Goal: Information Seeking & Learning: Learn about a topic

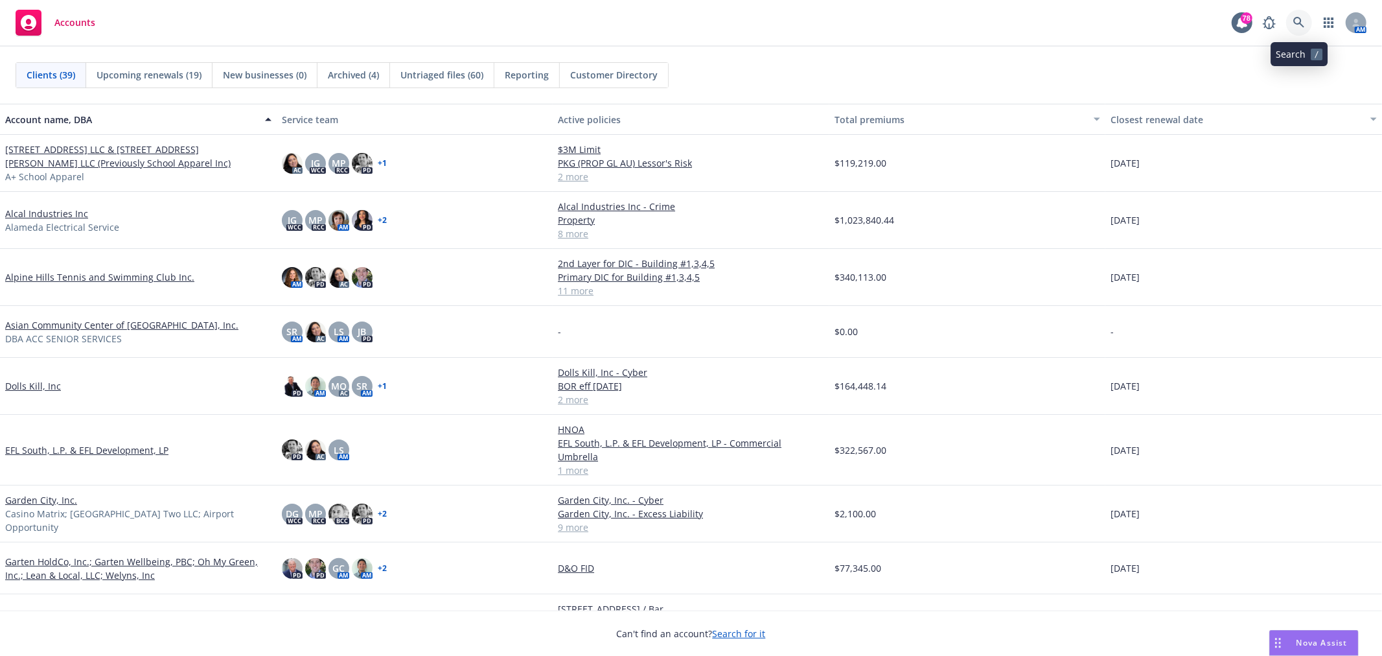
click at [1299, 18] on icon at bounding box center [1298, 22] width 11 height 11
click at [1301, 23] on icon at bounding box center [1299, 23] width 12 height 12
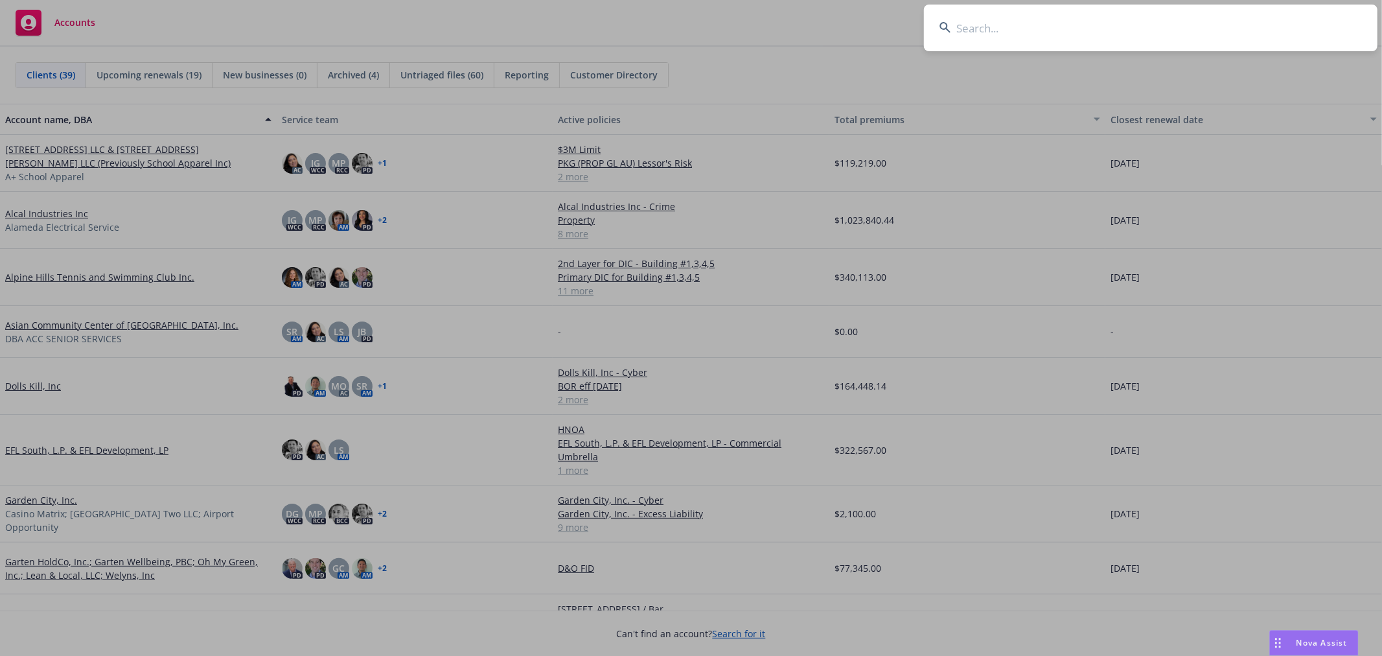
click at [1160, 21] on input at bounding box center [1151, 28] width 454 height 47
click at [999, 30] on input at bounding box center [1151, 28] width 454 height 47
type input "Taubman"
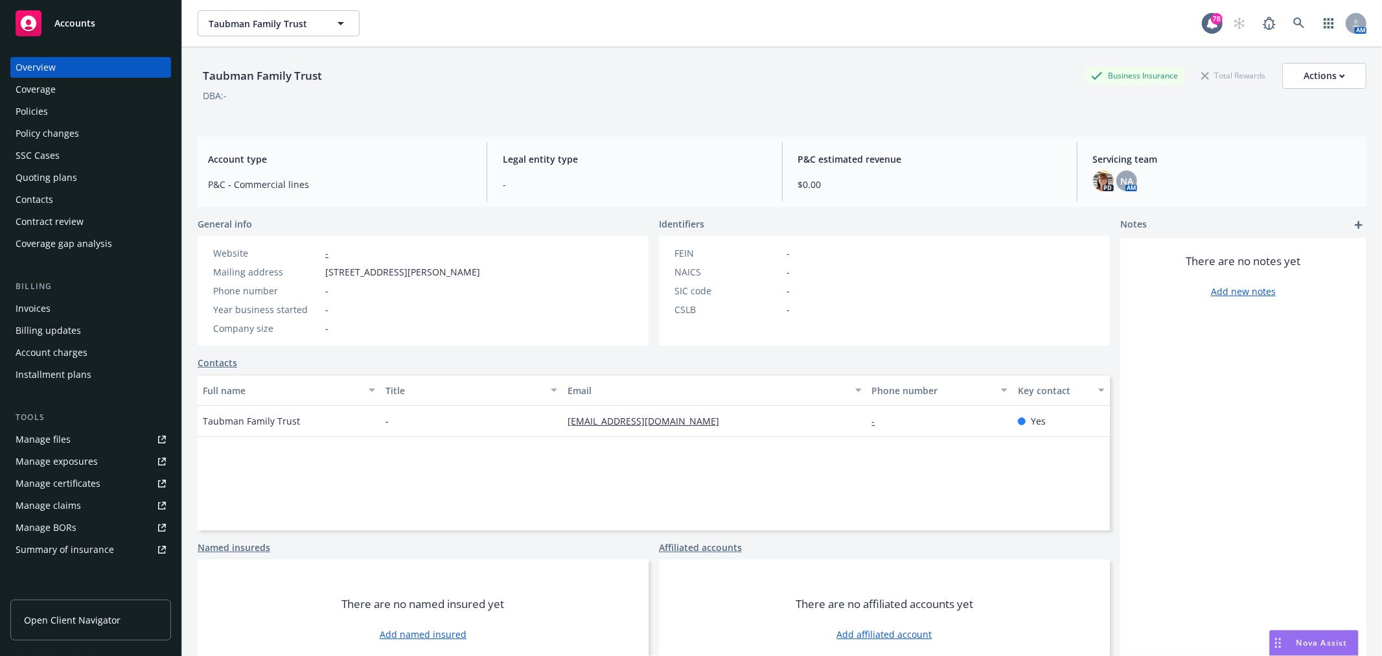
click at [75, 110] on div "Policies" at bounding box center [91, 111] width 150 height 21
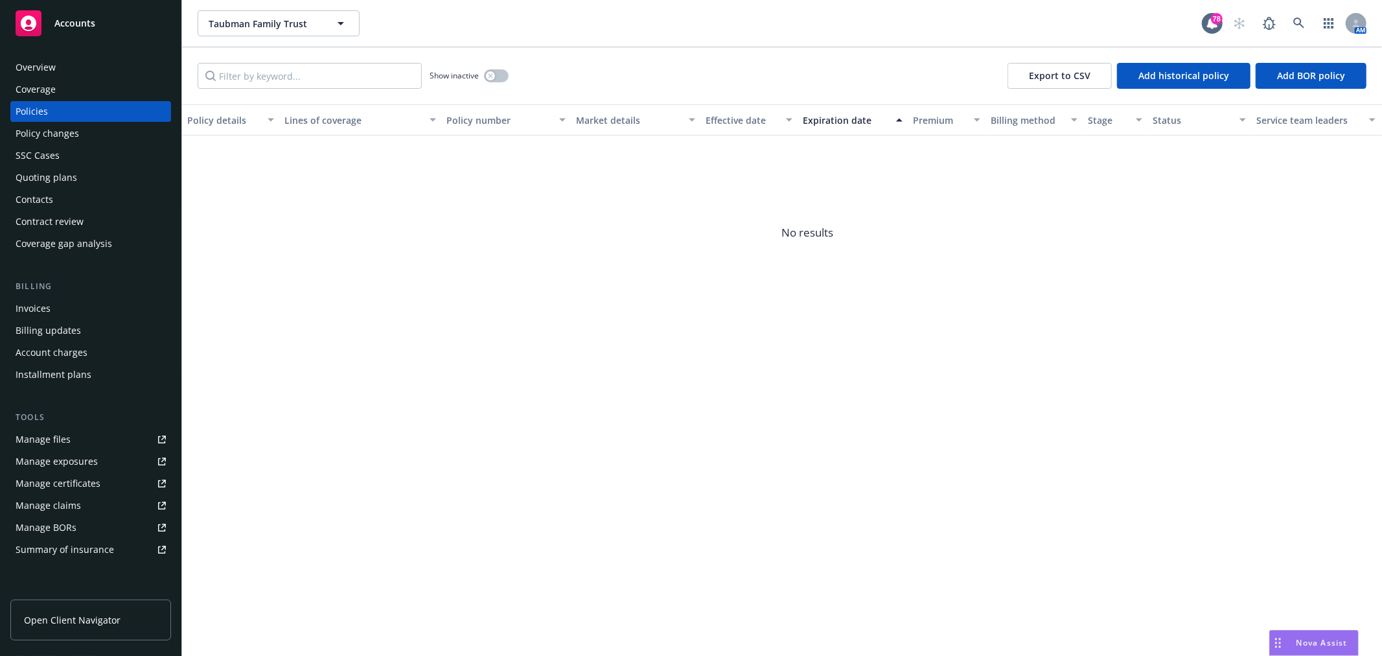
click at [52, 66] on div "Overview" at bounding box center [36, 67] width 40 height 21
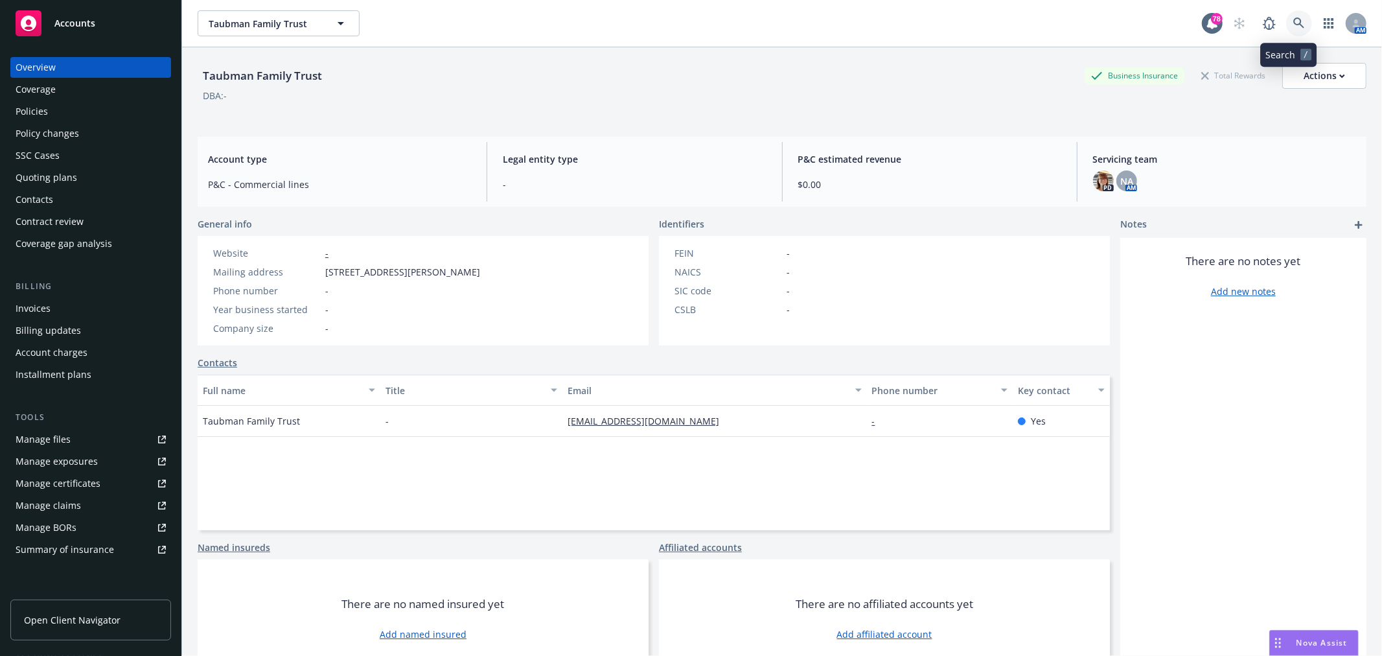
click at [1293, 23] on icon at bounding box center [1298, 22] width 11 height 11
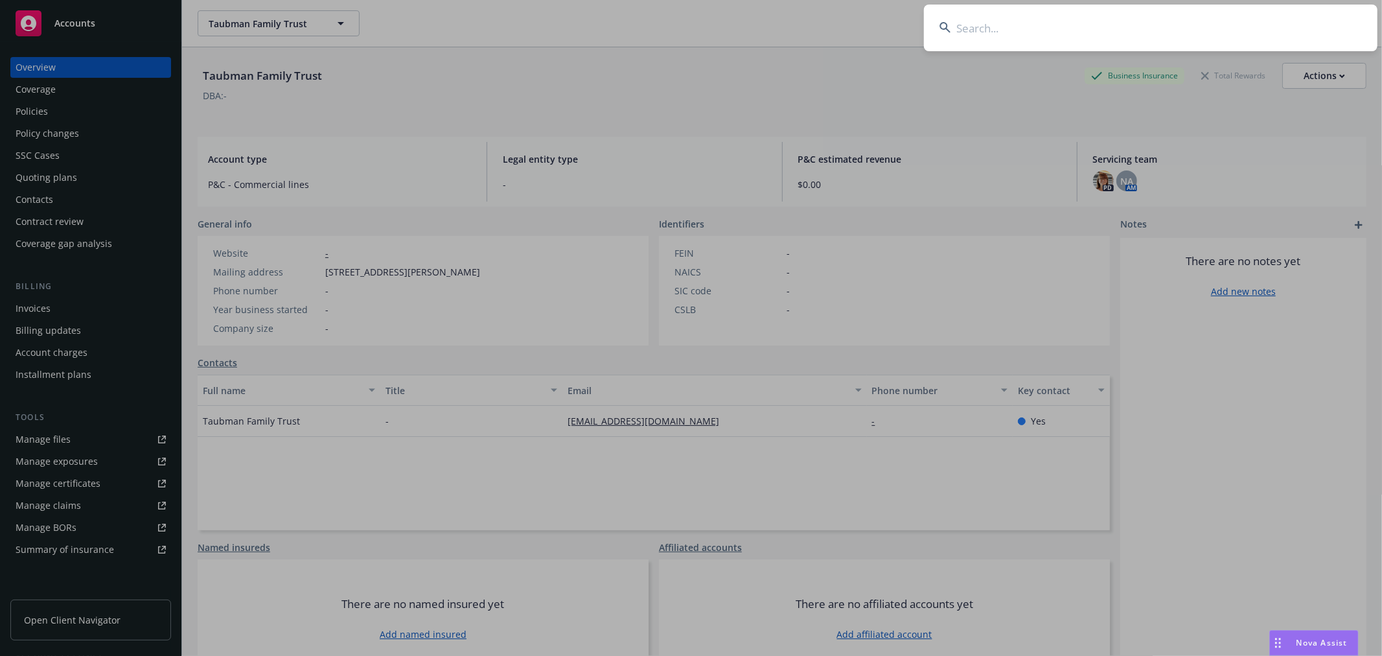
click at [1057, 19] on input at bounding box center [1151, 28] width 454 height 47
click at [1004, 34] on input at bounding box center [1151, 28] width 454 height 47
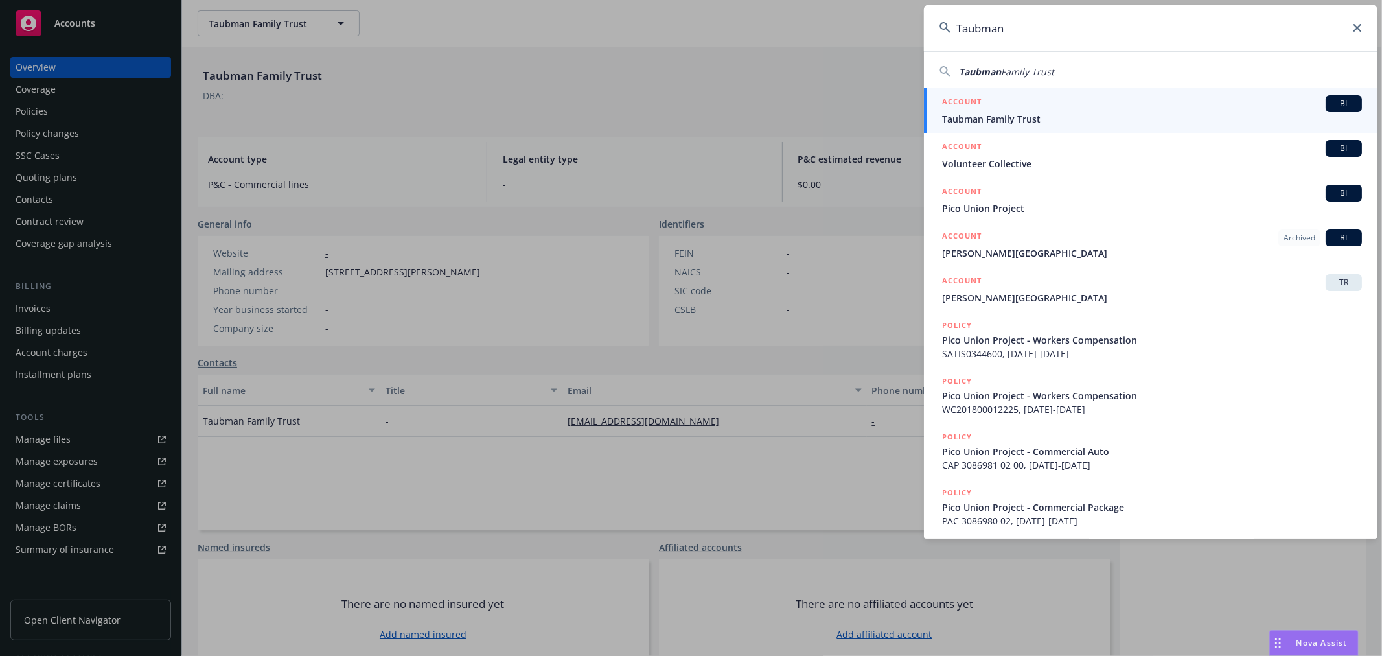
type input "Taubman"
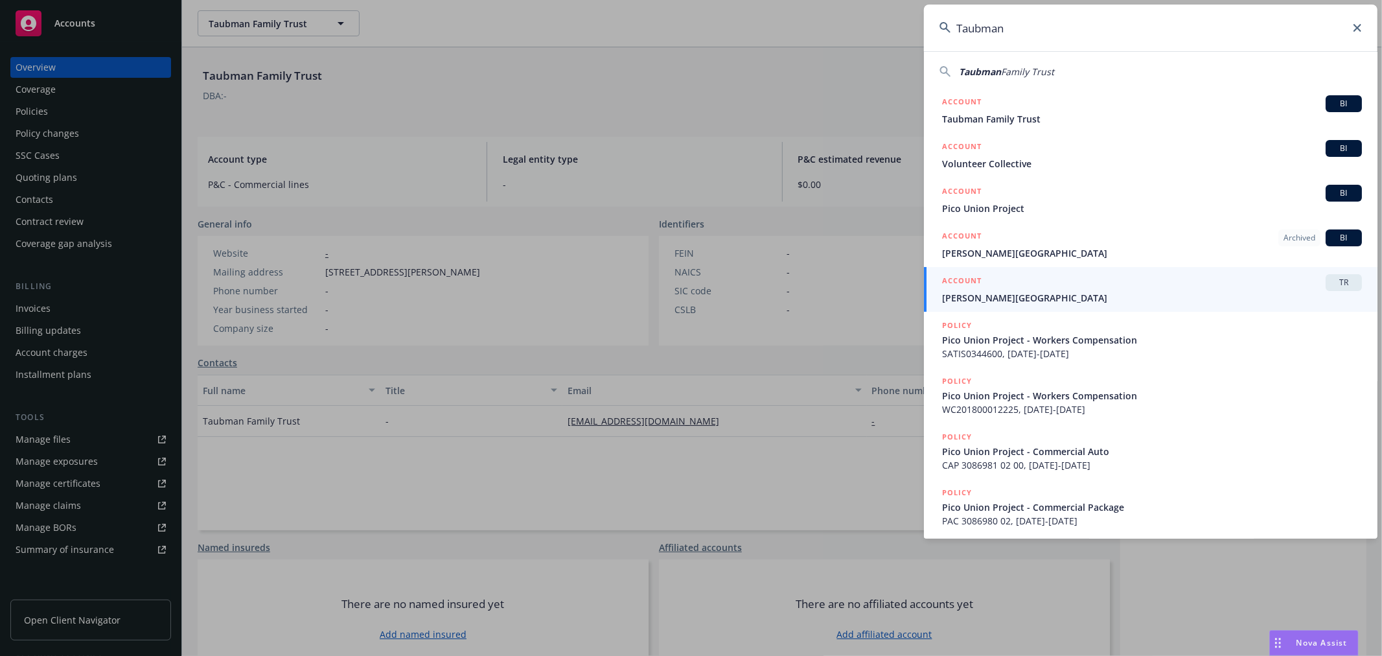
click at [1365, 29] on input "Taubman" at bounding box center [1151, 28] width 454 height 47
click at [1361, 28] on div "Taubman" at bounding box center [1151, 28] width 454 height 47
click at [1361, 28] on icon at bounding box center [1358, 28] width 8 height 8
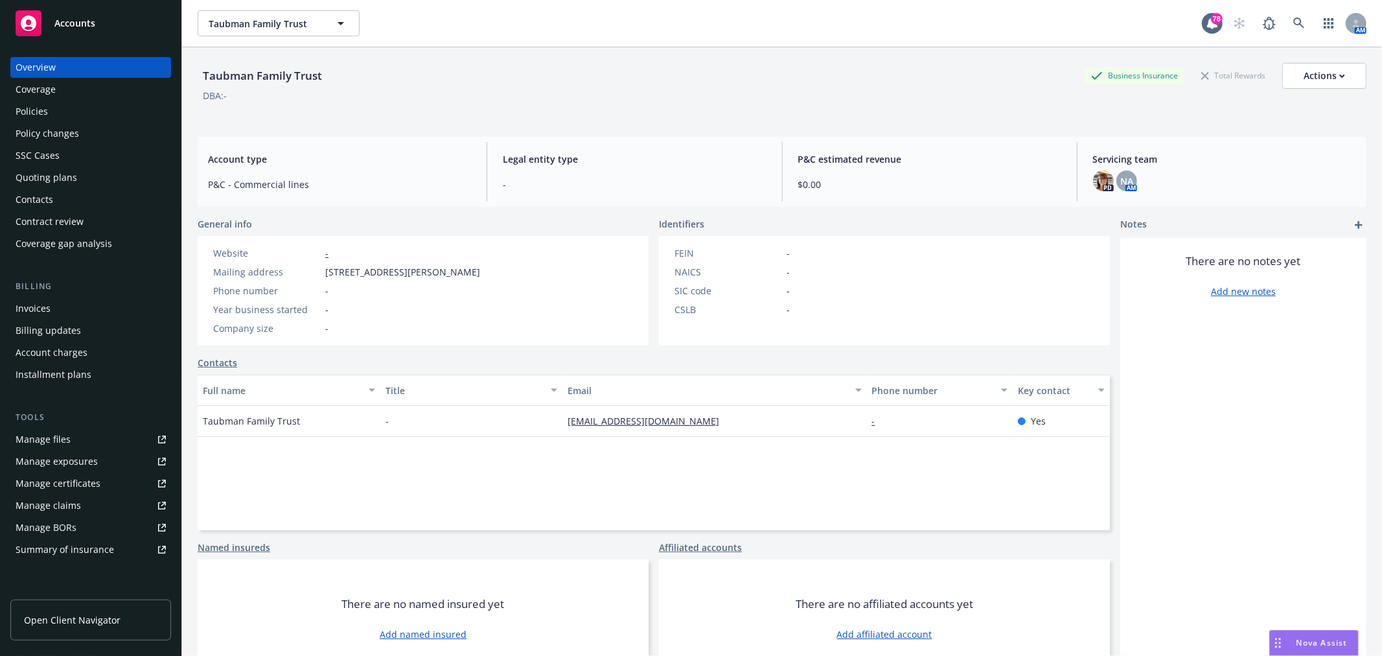
click at [112, 106] on div "Policies" at bounding box center [91, 111] width 150 height 21
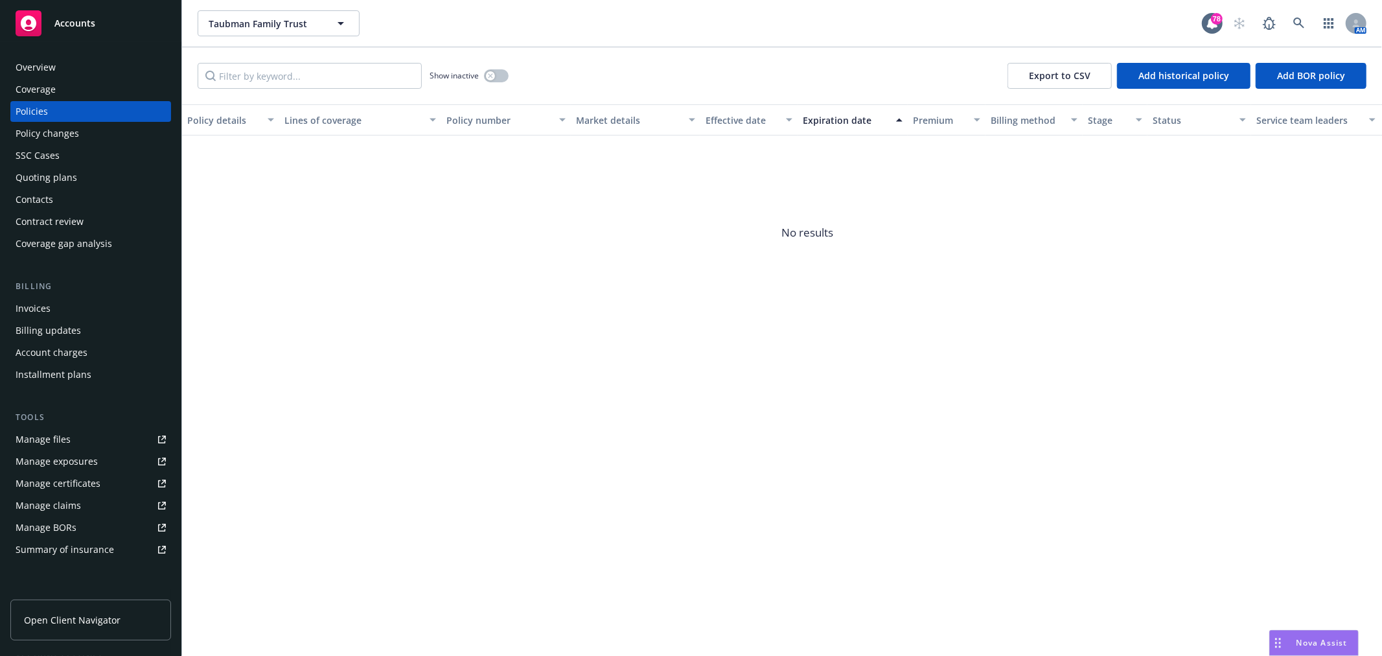
click at [36, 62] on div "Overview" at bounding box center [36, 67] width 40 height 21
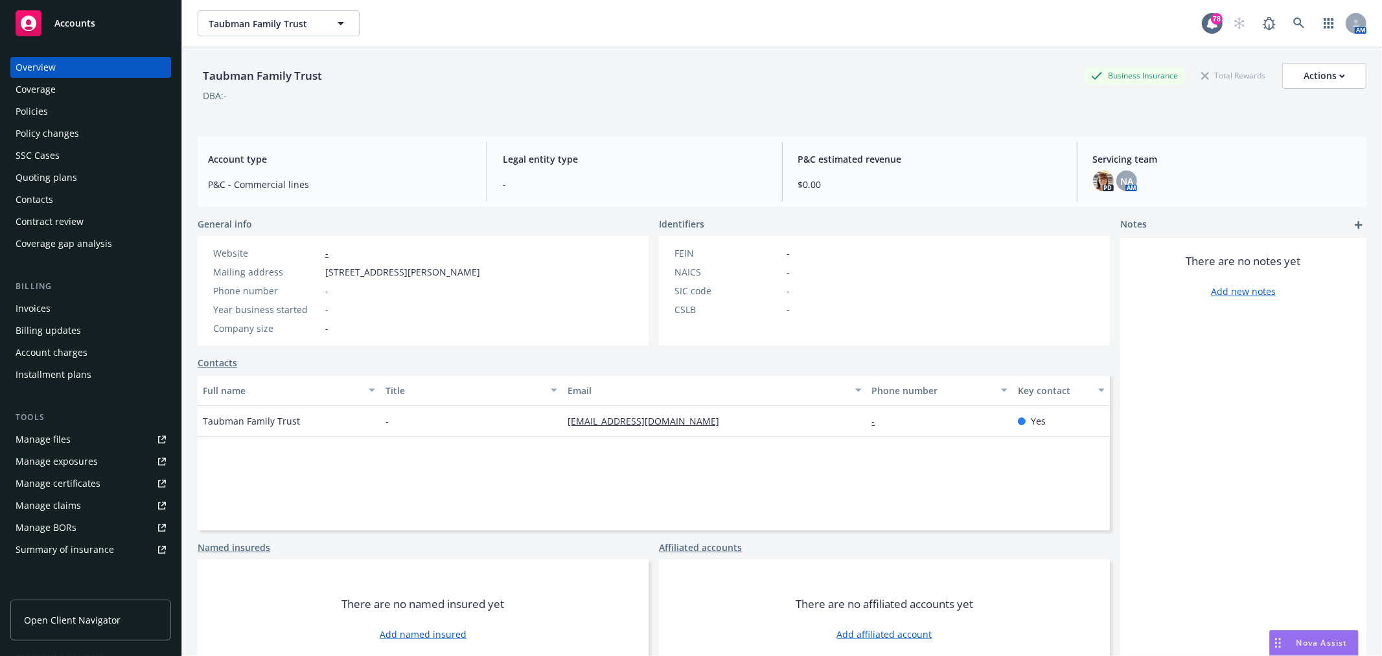
click at [20, 105] on div "Policies" at bounding box center [32, 111] width 32 height 21
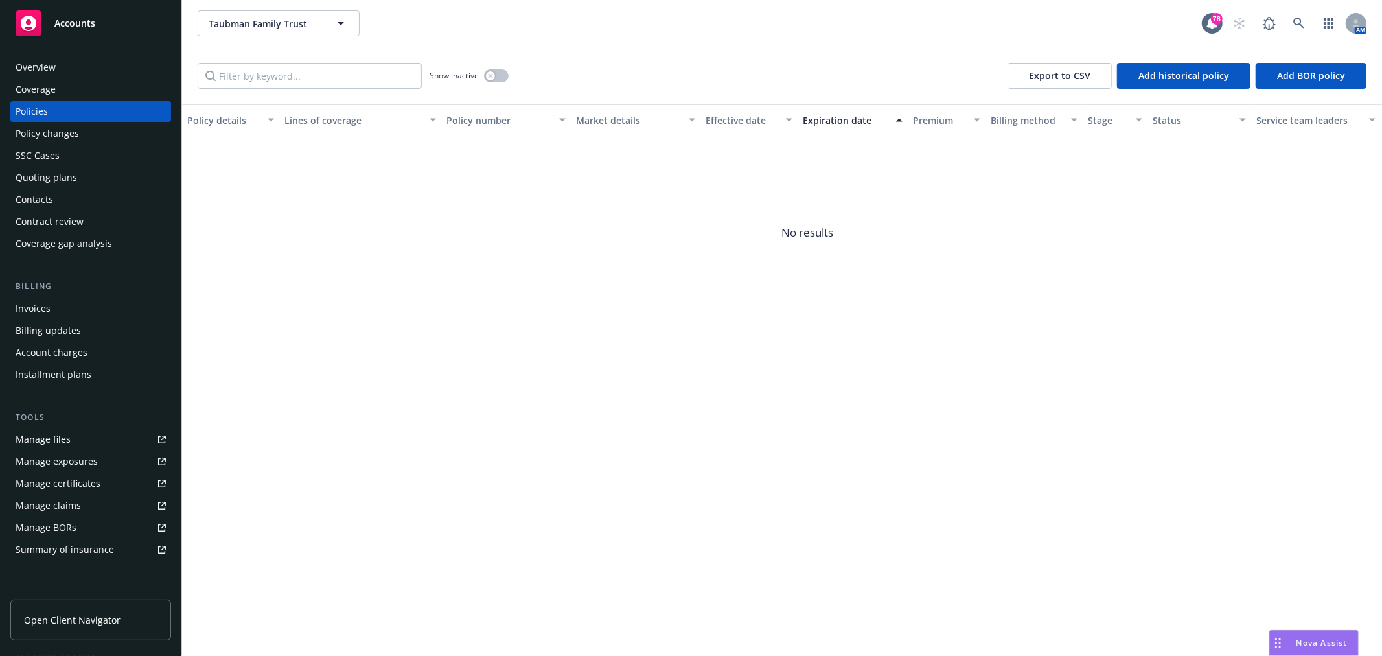
click at [60, 62] on div "Overview" at bounding box center [91, 67] width 150 height 21
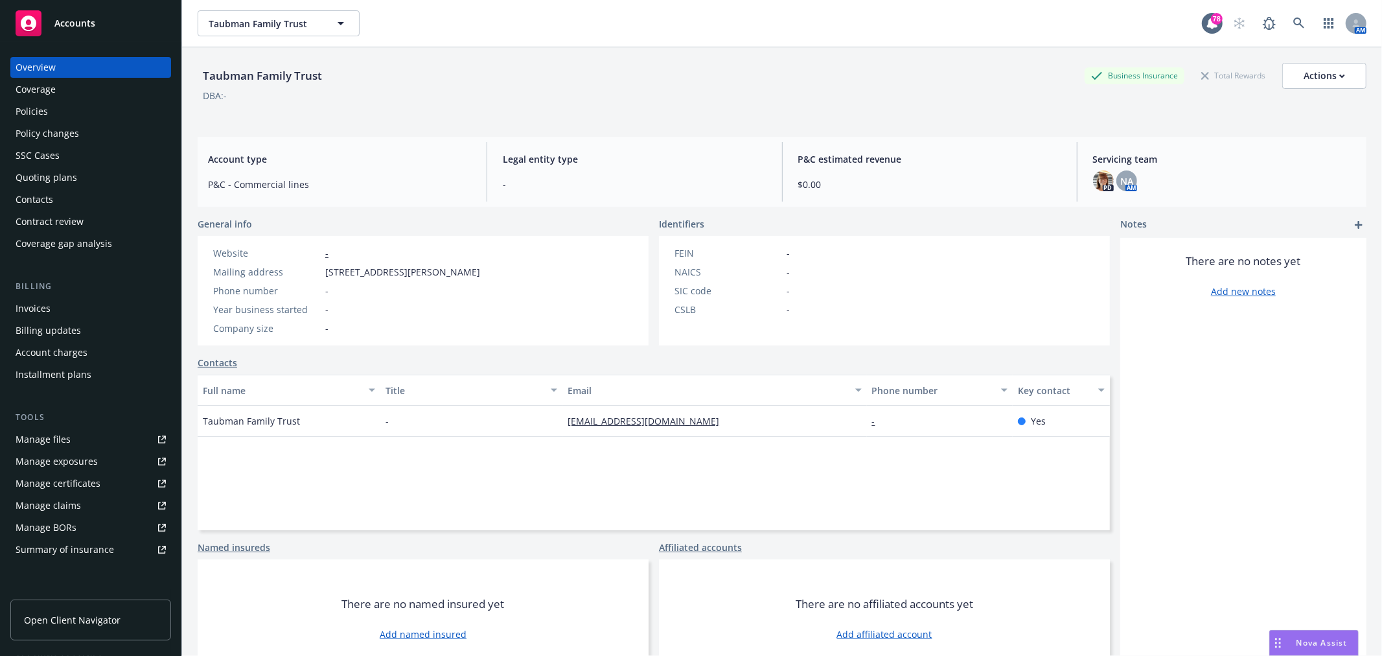
click at [51, 93] on div "Coverage" at bounding box center [36, 89] width 40 height 21
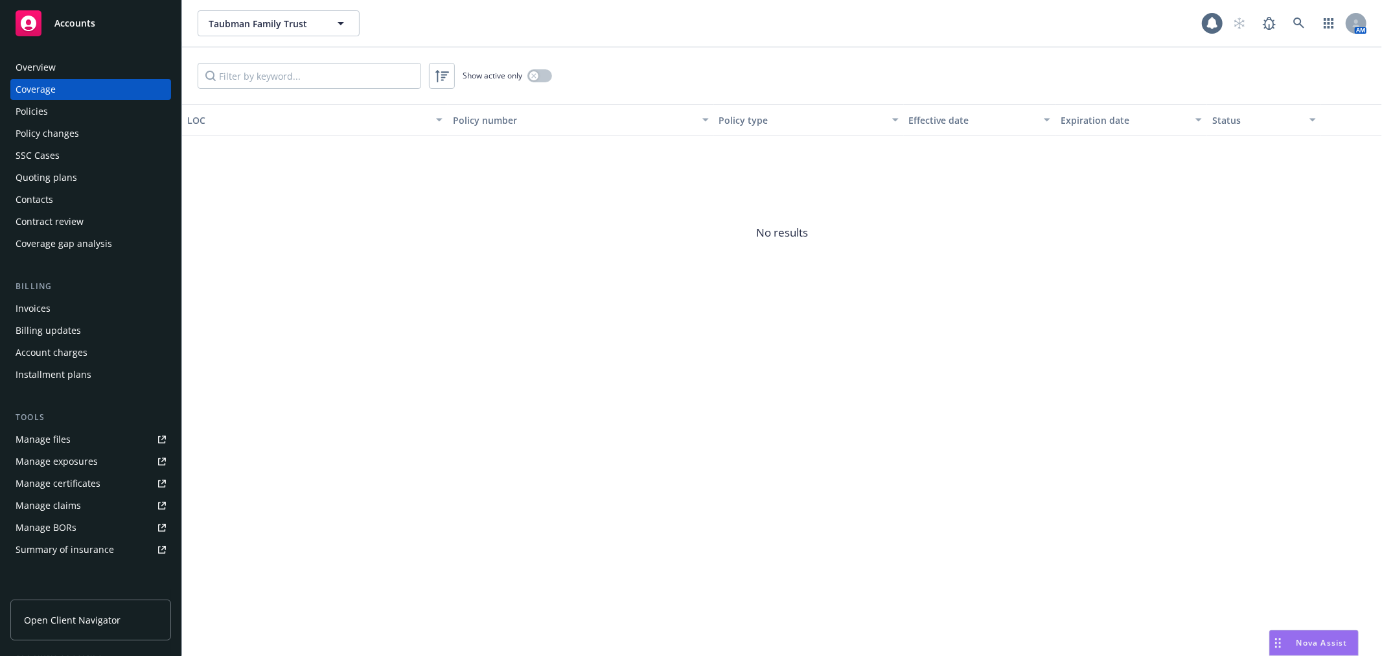
click at [48, 112] on div "Policies" at bounding box center [91, 111] width 150 height 21
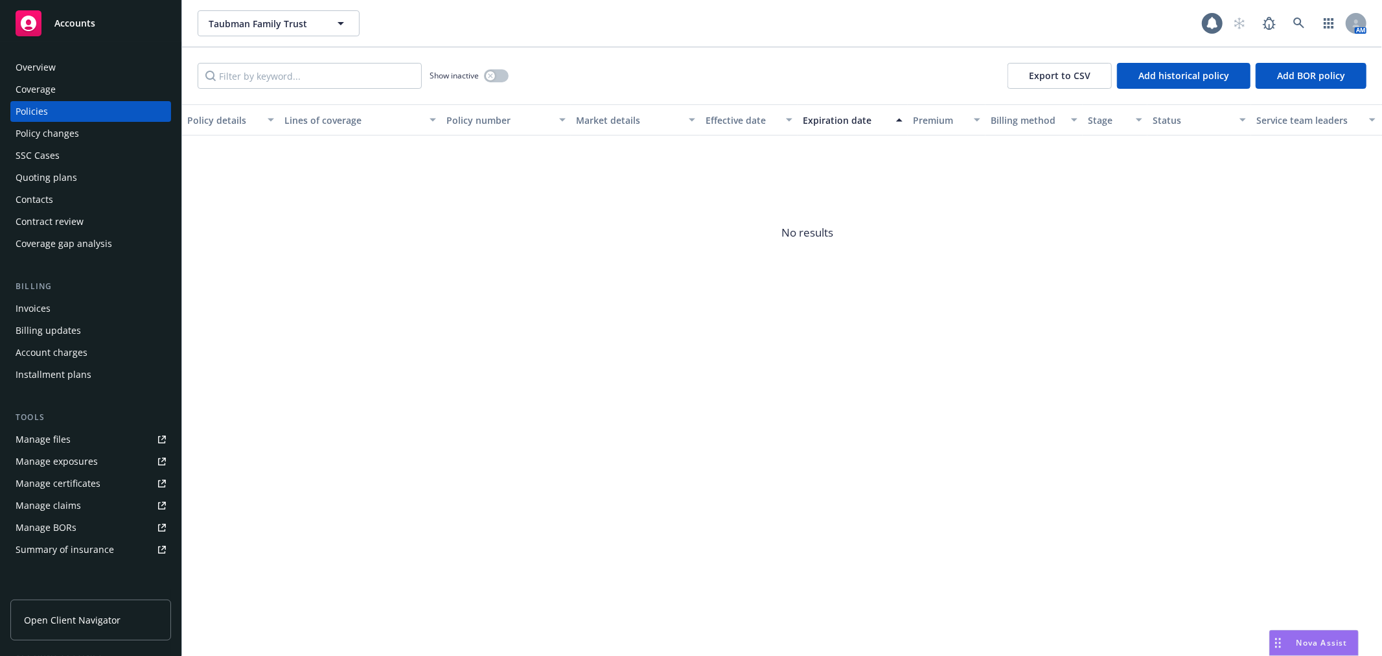
click at [62, 130] on div "Policy changes" at bounding box center [48, 133] width 64 height 21
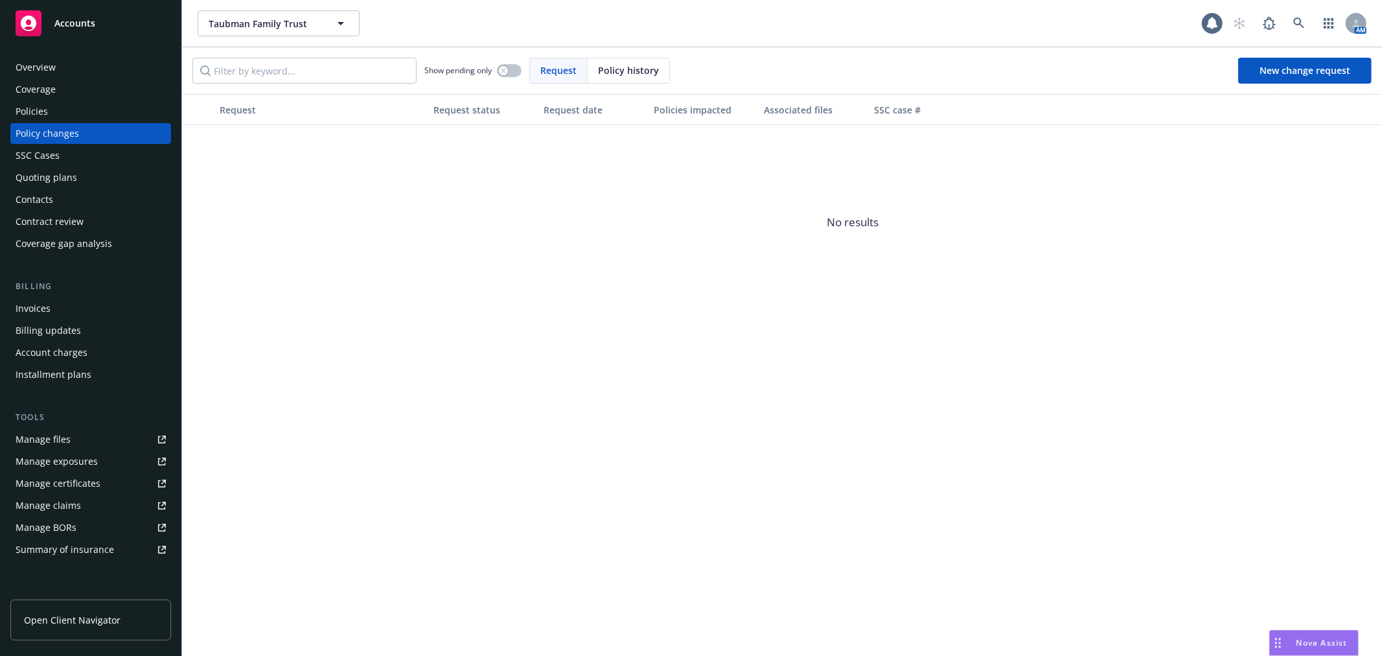
click at [59, 156] on div "SSC Cases" at bounding box center [91, 155] width 150 height 21
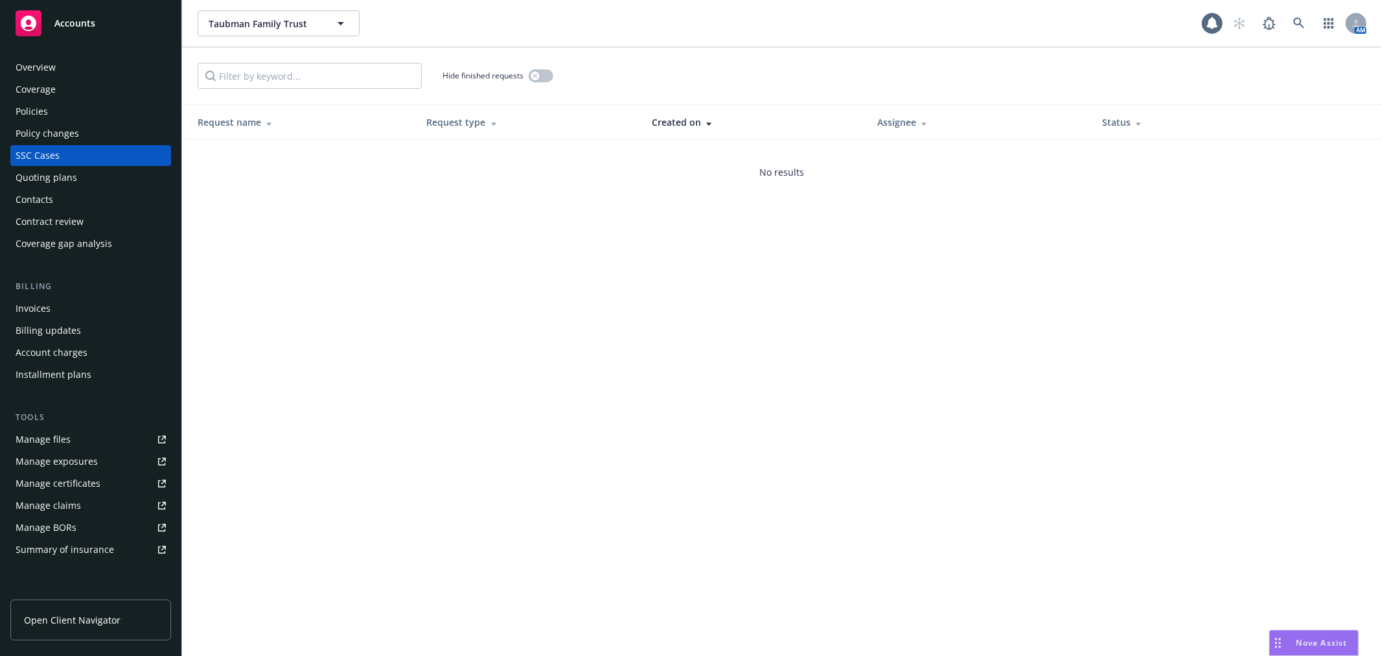
click at [59, 182] on div "Quoting plans" at bounding box center [47, 177] width 62 height 21
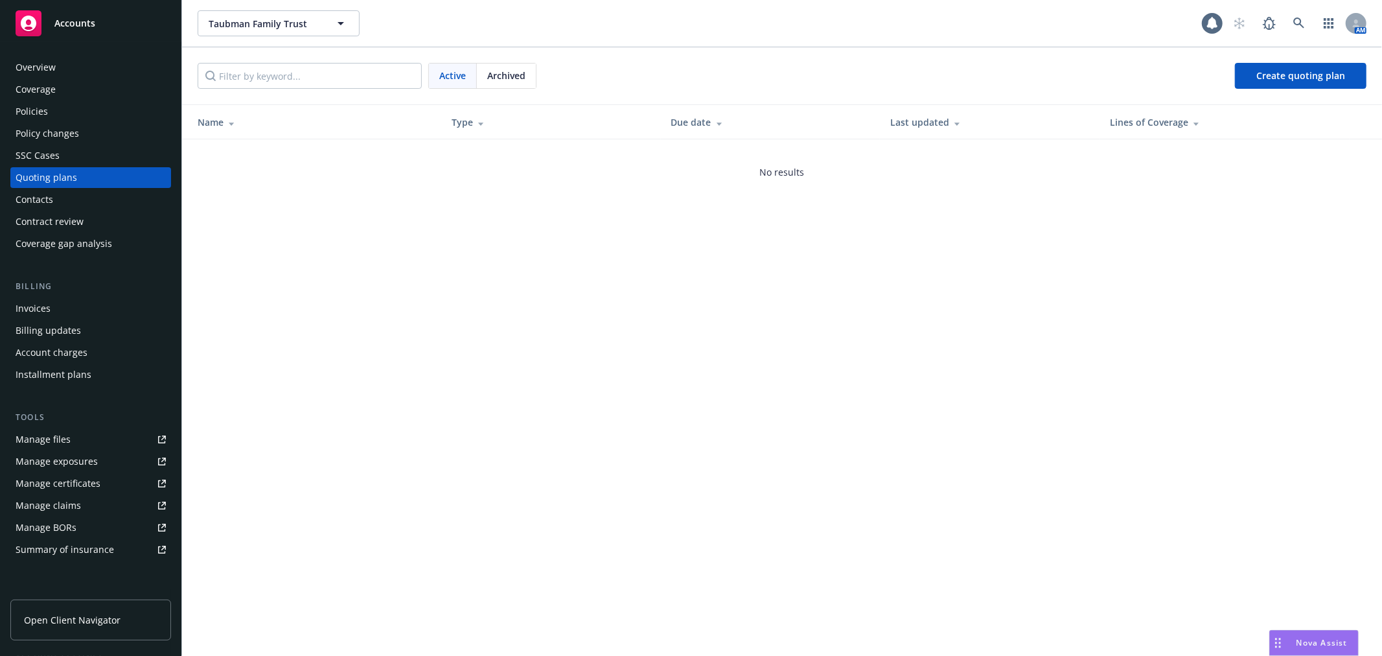
click at [52, 205] on div "Contacts" at bounding box center [35, 199] width 38 height 21
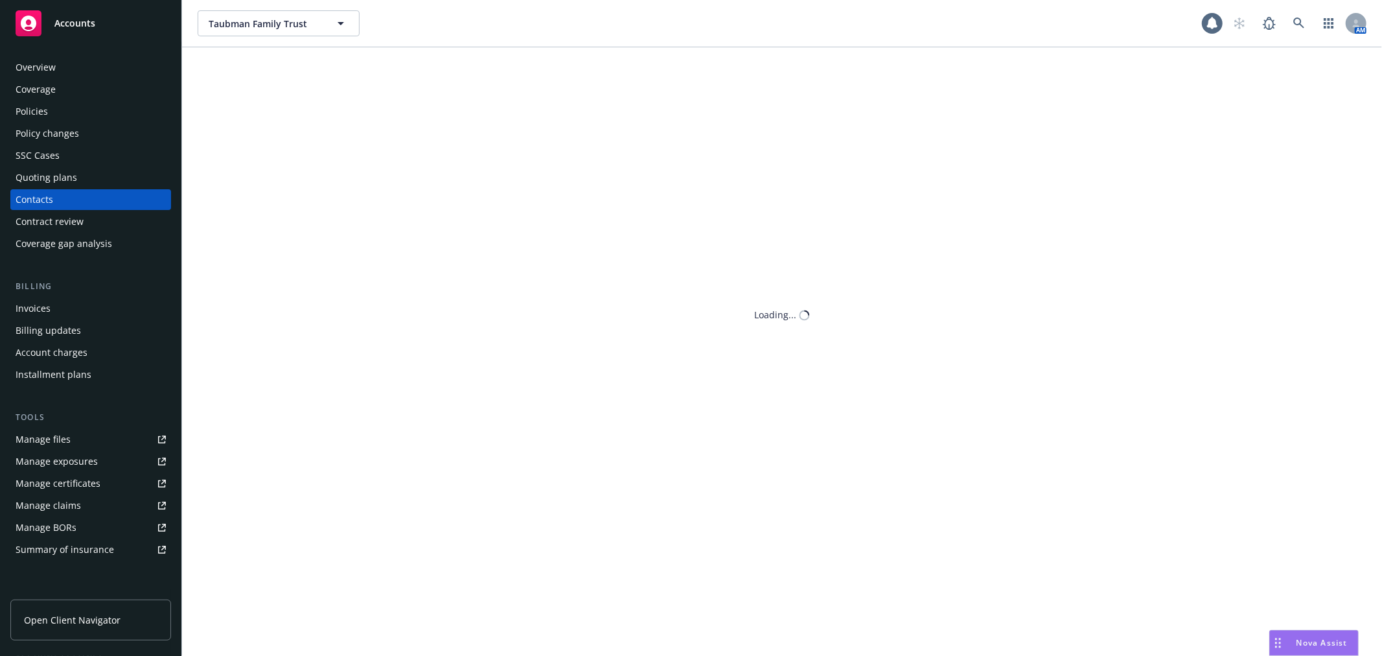
click at [52, 231] on div "Contract review" at bounding box center [50, 221] width 68 height 21
